Goal: Task Accomplishment & Management: Use online tool/utility

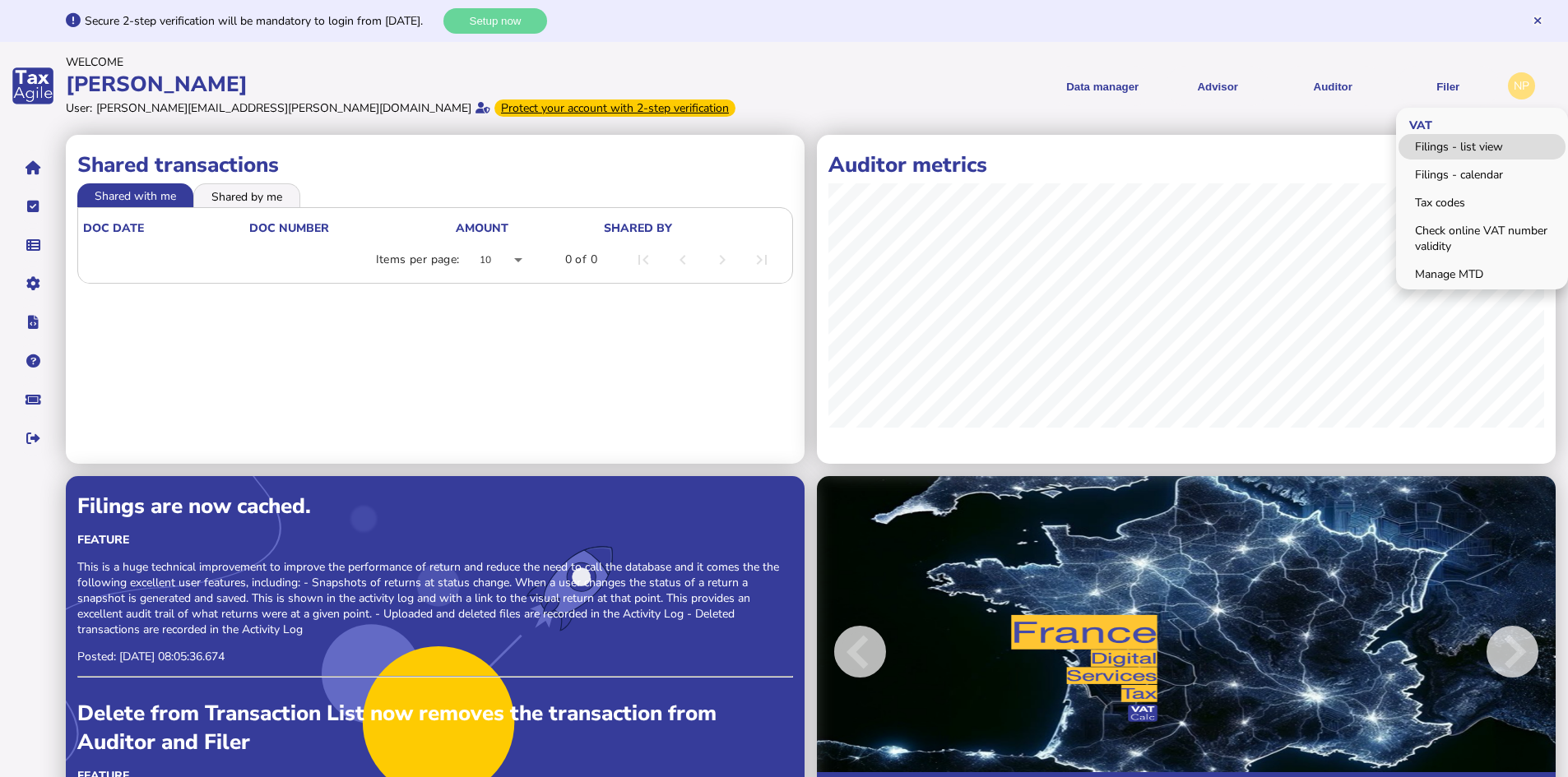
click at [1464, 143] on link "Filings - list view" at bounding box center [1482, 147] width 167 height 26
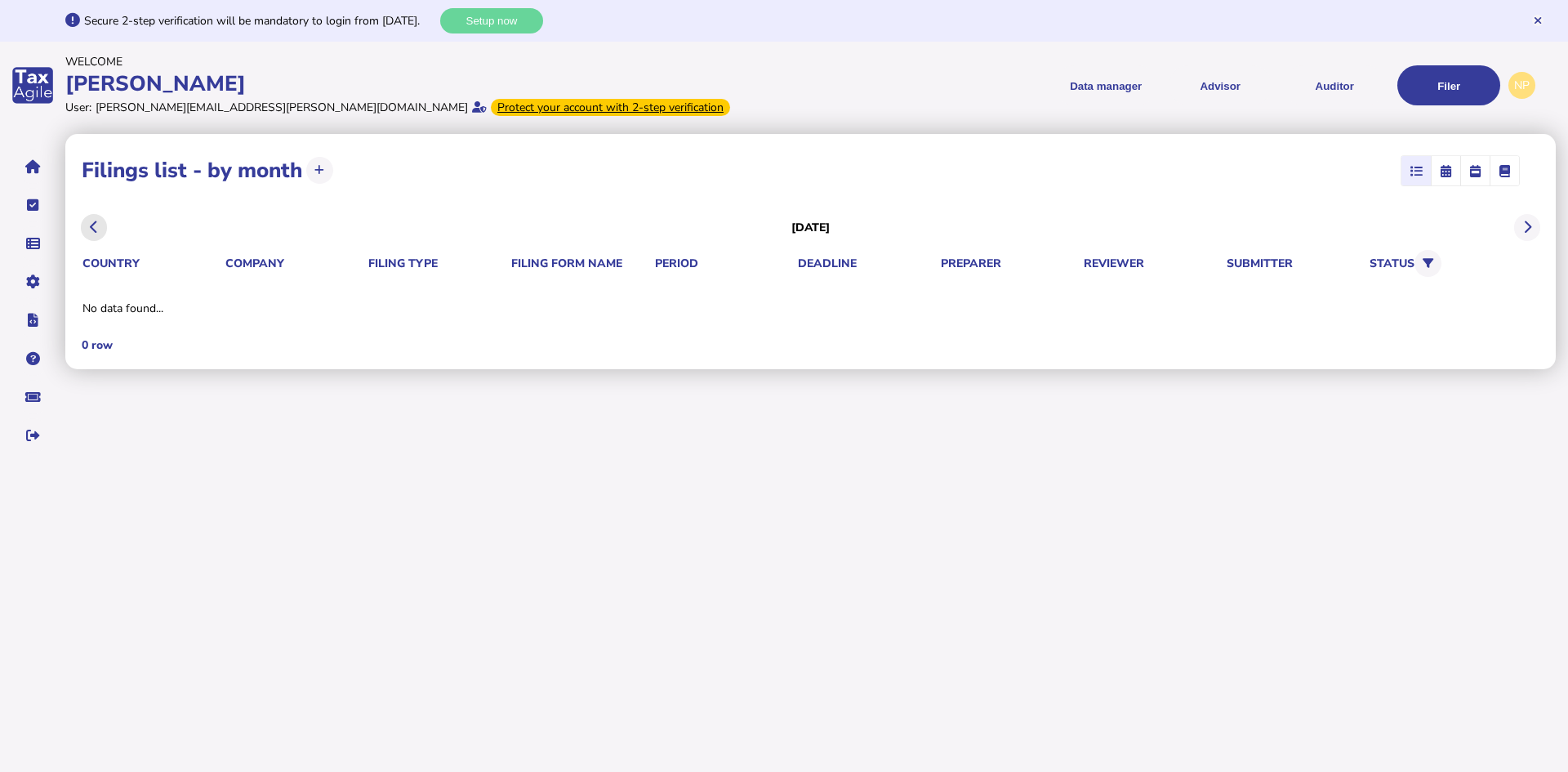
click at [91, 228] on icon at bounding box center [94, 227] width 8 height 1
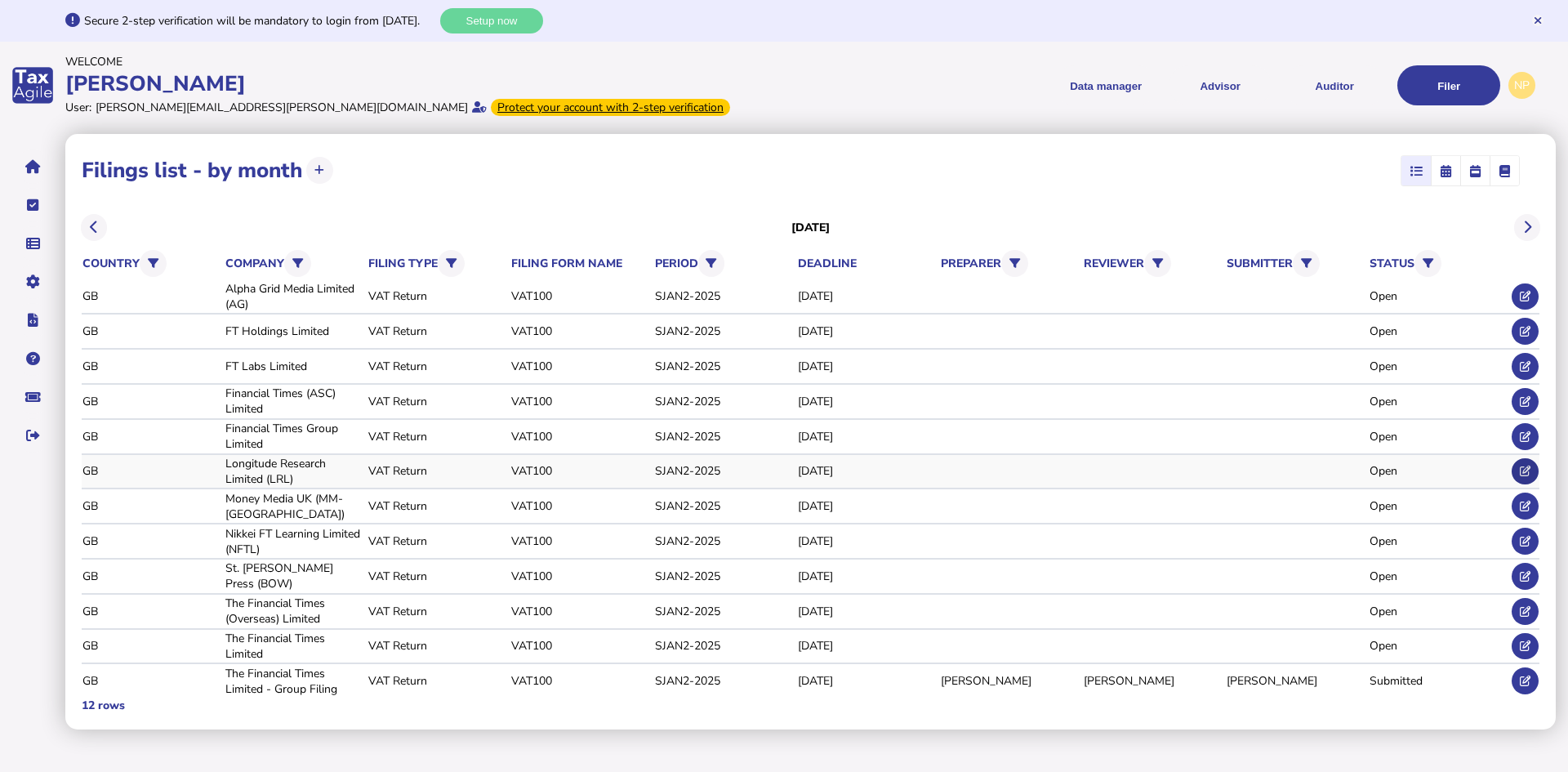
click at [1522, 470] on icon at bounding box center [1525, 470] width 11 height 11
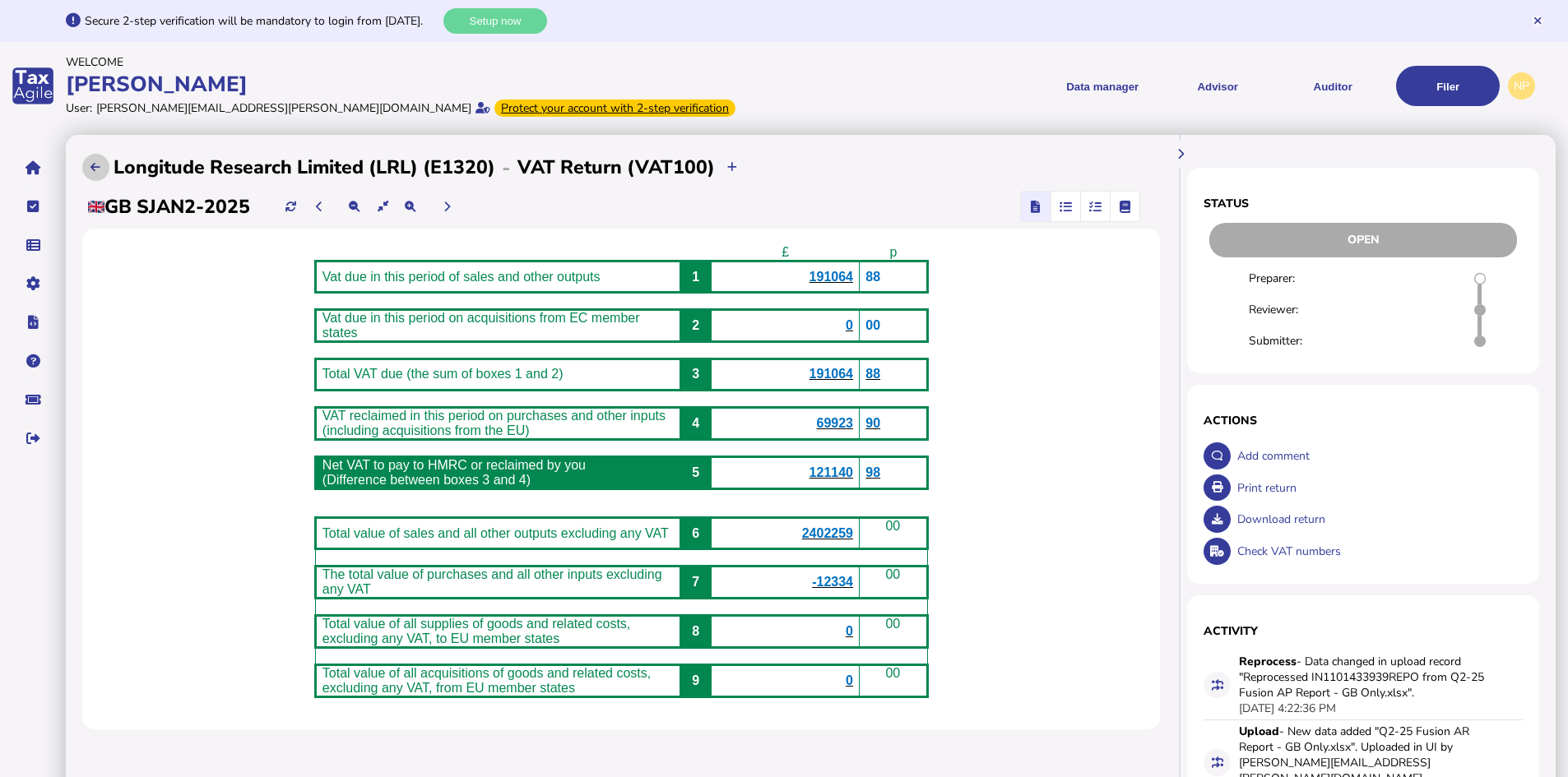
click at [96, 165] on icon at bounding box center [95, 167] width 10 height 11
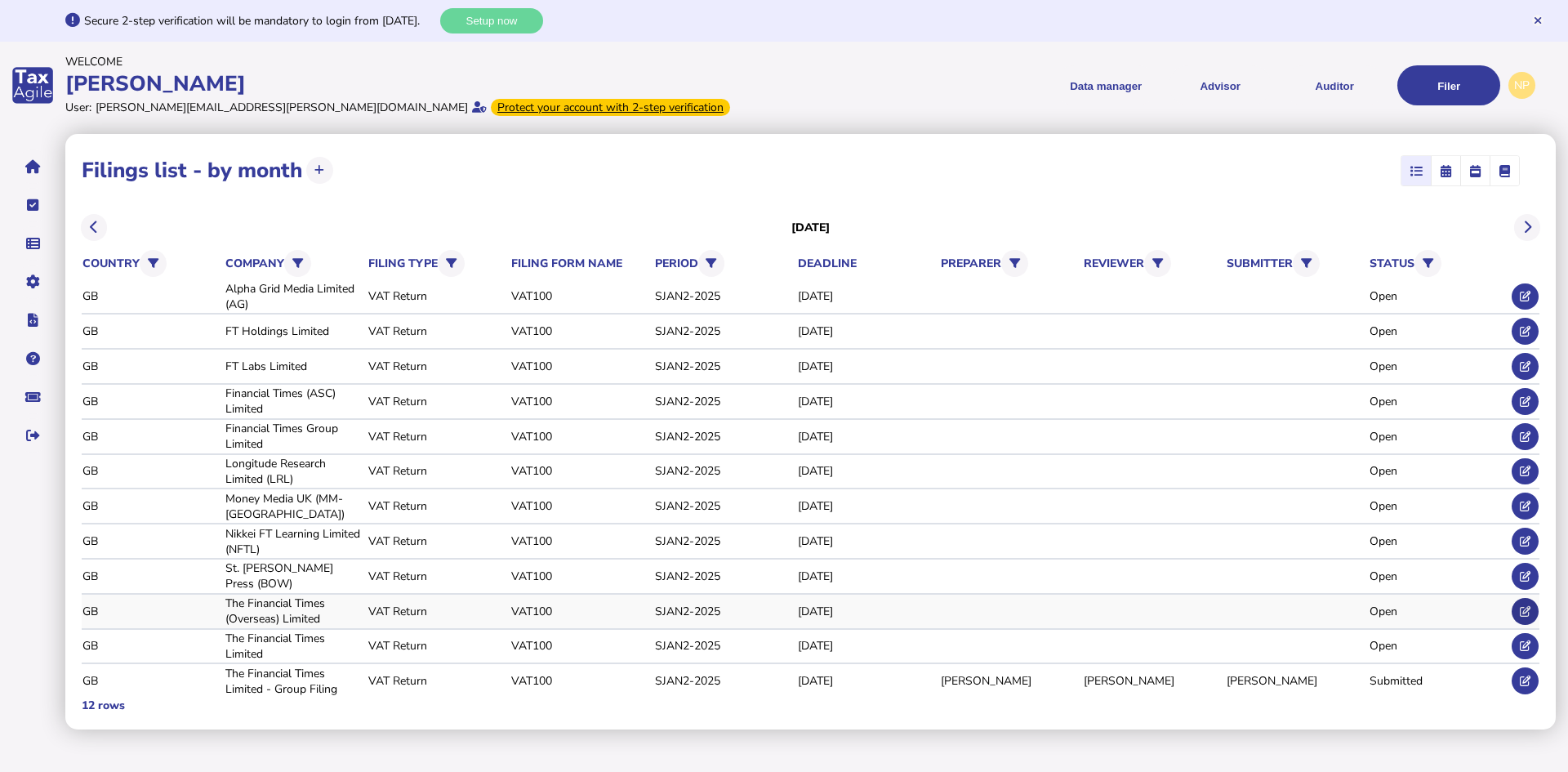
click at [1528, 610] on icon at bounding box center [1525, 611] width 11 height 11
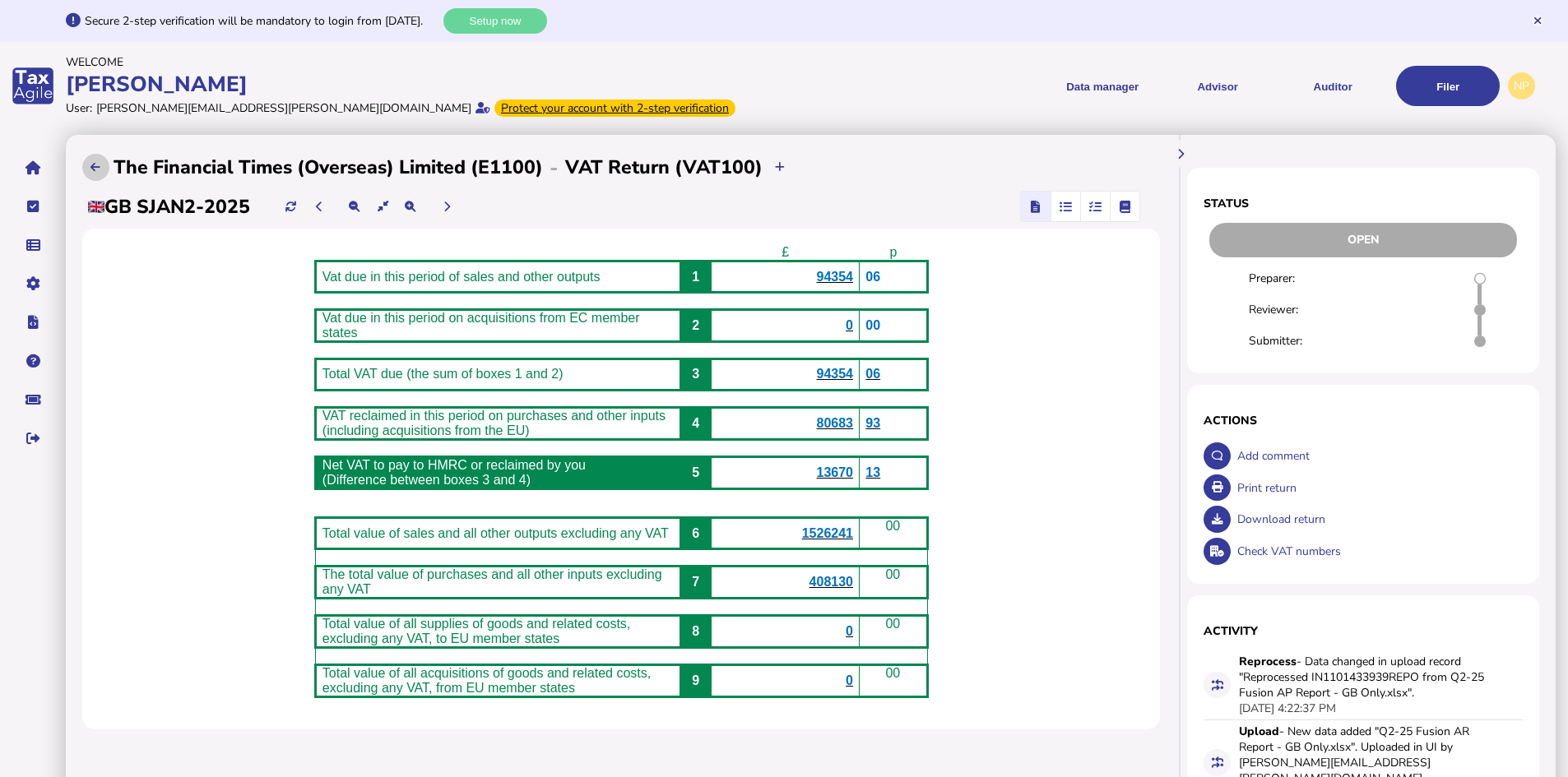
click at [95, 173] on button at bounding box center [95, 167] width 27 height 27
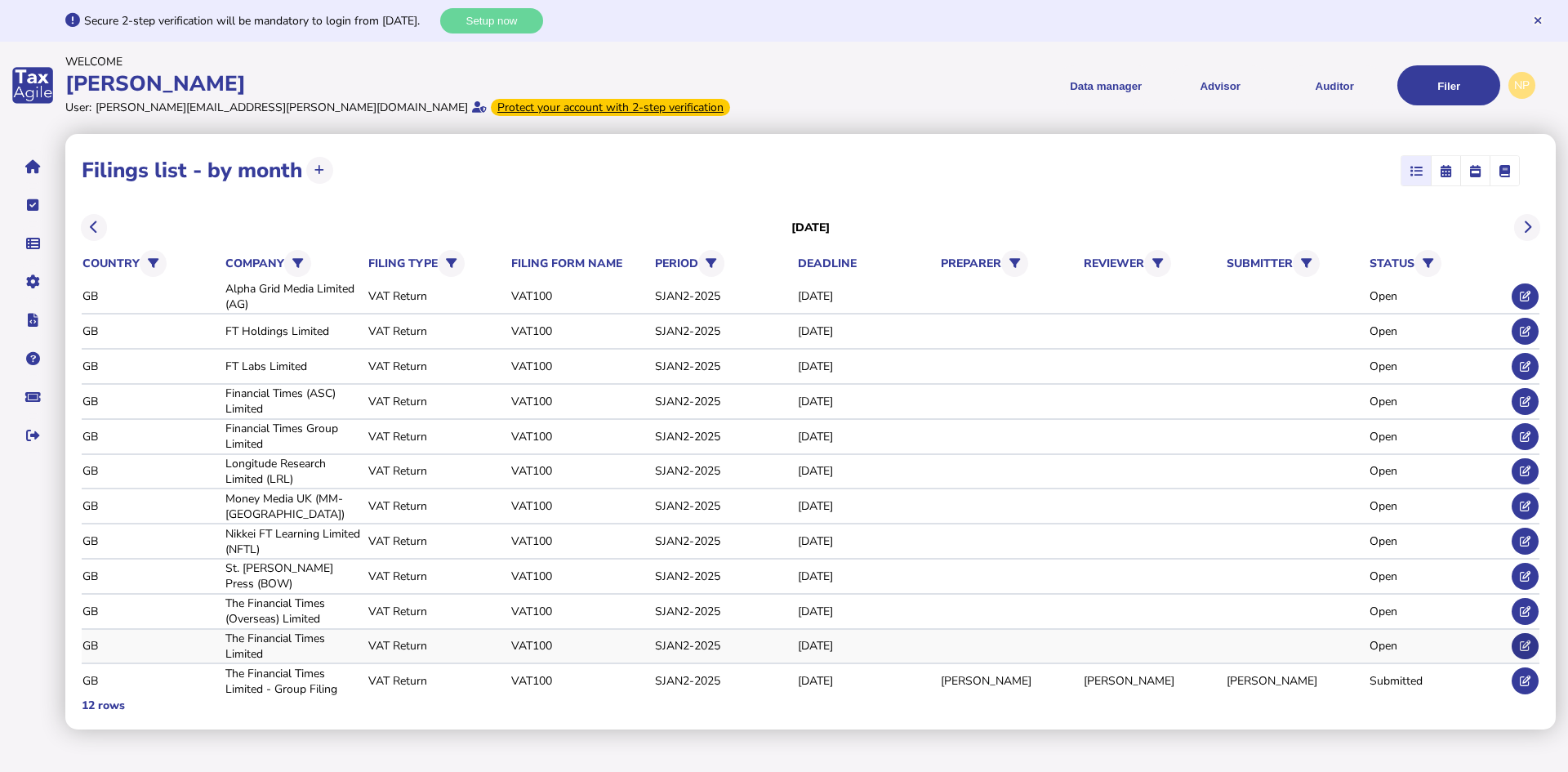
click at [1526, 646] on icon at bounding box center [1525, 645] width 11 height 11
